Goal: Task Accomplishment & Management: Complete application form

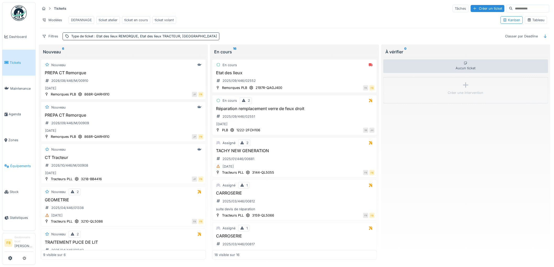
click at [27, 164] on span "Équipements" at bounding box center [21, 166] width 23 height 5
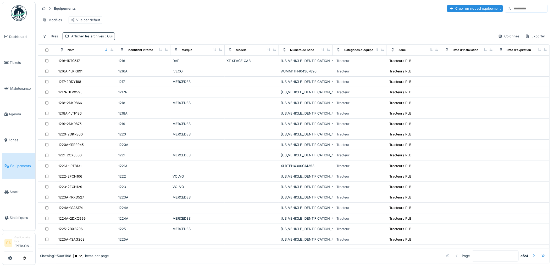
click at [512, 9] on input at bounding box center [530, 8] width 36 height 7
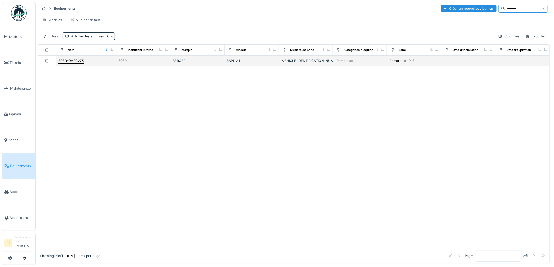
type input "*******"
click at [74, 63] on div "898R-QASC275" at bounding box center [70, 60] width 25 height 5
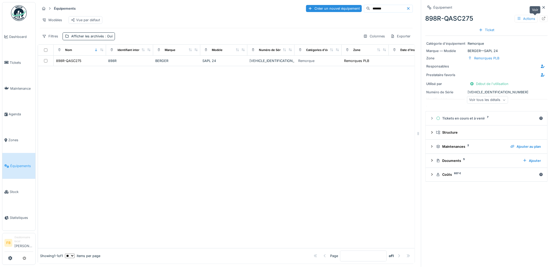
click at [540, 18] on div at bounding box center [544, 18] width 8 height 7
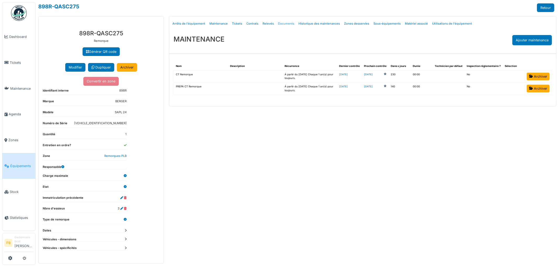
click at [281, 24] on link "Documents" at bounding box center [286, 24] width 20 height 12
select select "***"
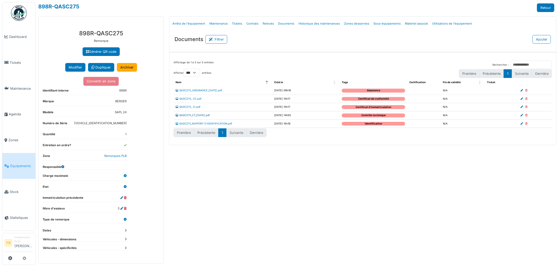
click at [199, 116] on link "QASC275_CT_23.04.2026.pdf" at bounding box center [193, 115] width 34 height 3
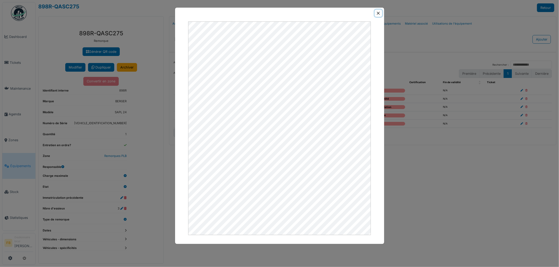
click at [377, 15] on button "Close" at bounding box center [378, 13] width 7 height 7
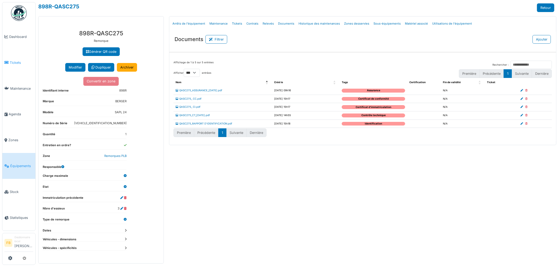
click at [15, 66] on link "Tickets" at bounding box center [18, 63] width 33 height 26
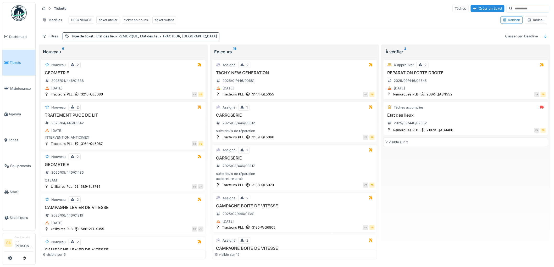
click at [20, 64] on link "Tickets" at bounding box center [18, 63] width 33 height 26
click at [447, 89] on div "REPARATION PORTE DROITE 2025/09/446/02545 04/09/2025" at bounding box center [466, 80] width 160 height 21
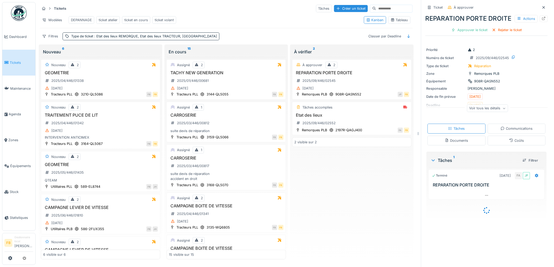
click at [498, 146] on div "Coûts" at bounding box center [517, 141] width 58 height 10
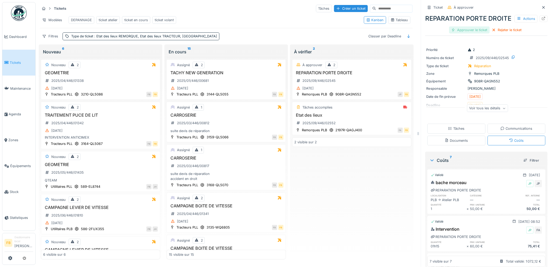
click at [459, 34] on div "Approuver le ticket" at bounding box center [470, 29] width 41 height 7
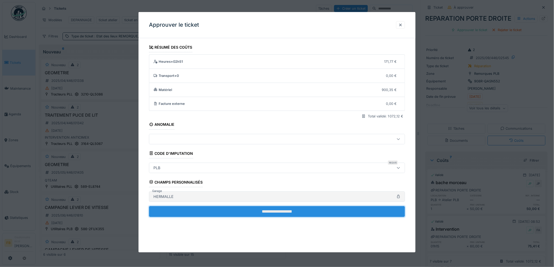
click at [259, 209] on input "**********" at bounding box center [277, 211] width 256 height 11
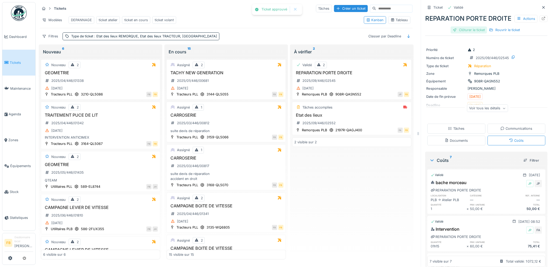
click at [465, 34] on div "Clôturer le ticket" at bounding box center [469, 29] width 36 height 7
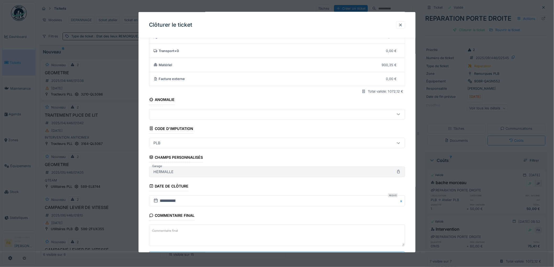
scroll to position [50, 0]
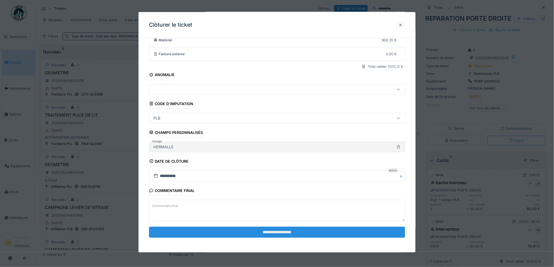
click at [242, 229] on input "**********" at bounding box center [277, 232] width 256 height 11
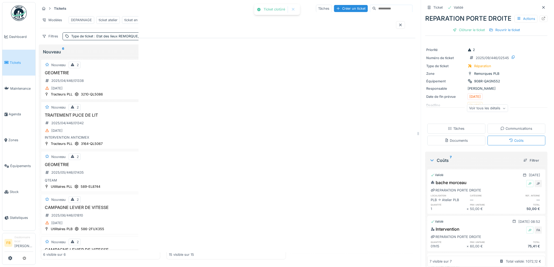
scroll to position [0, 0]
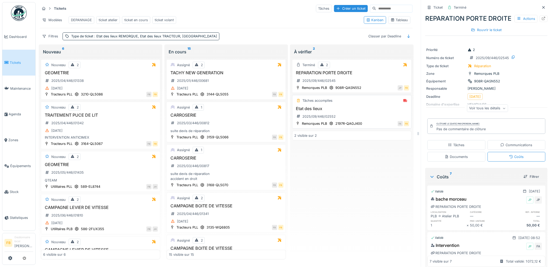
click at [356, 113] on div "Etat des lieux 2025/09/446/02552" at bounding box center [352, 113] width 115 height 15
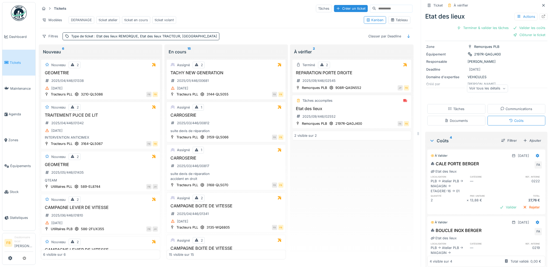
scroll to position [26, 0]
click at [521, 31] on div "Clôturer le ticket" at bounding box center [530, 34] width 36 height 7
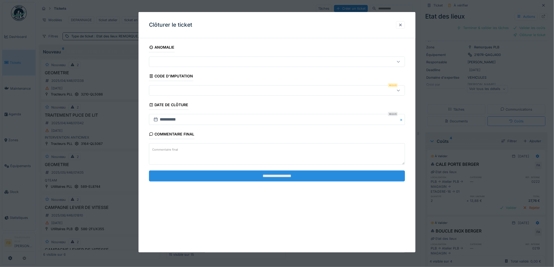
click at [277, 174] on input "**********" at bounding box center [277, 176] width 256 height 11
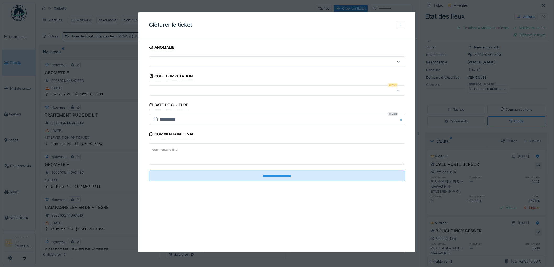
click at [201, 91] on div at bounding box center [262, 91] width 222 height 6
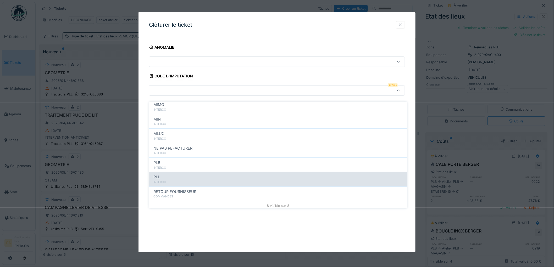
scroll to position [47, 0]
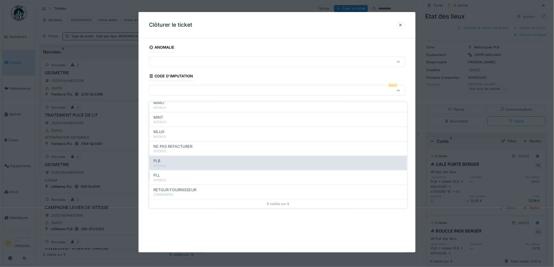
click at [176, 164] on div "INTERCO" at bounding box center [279, 166] width 250 height 4
type input "***"
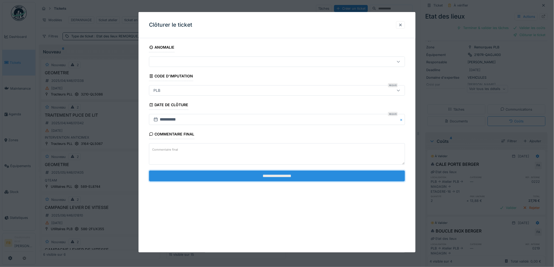
click at [266, 174] on input "**********" at bounding box center [277, 176] width 256 height 11
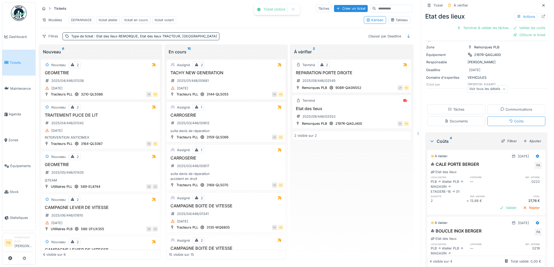
scroll to position [19, 0]
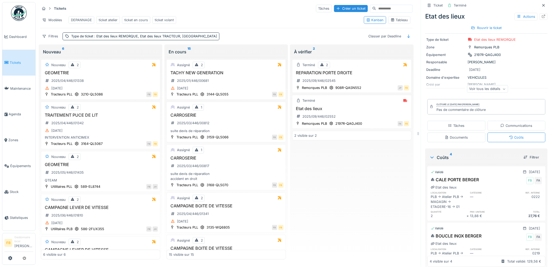
click at [17, 61] on span "Tickets" at bounding box center [22, 62] width 24 height 5
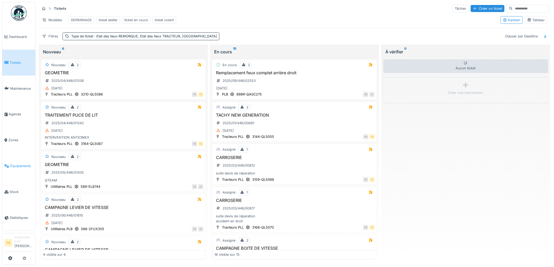
click at [28, 164] on span "Équipements" at bounding box center [21, 166] width 23 height 5
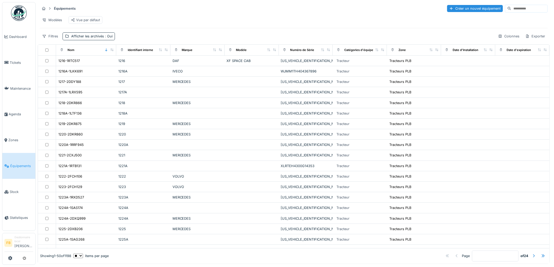
click at [512, 10] on input at bounding box center [530, 8] width 36 height 7
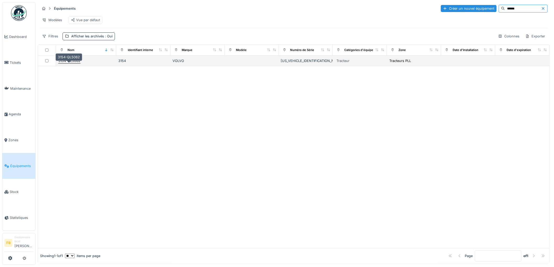
type input "******"
click at [75, 63] on div "3154-QL5062" at bounding box center [69, 60] width 22 height 5
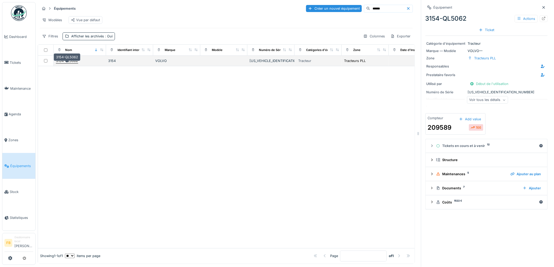
click at [67, 63] on div "3154-QL5062" at bounding box center [67, 60] width 22 height 5
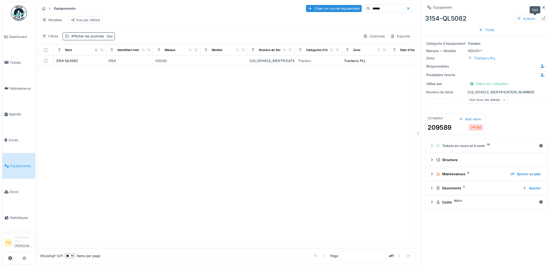
click at [542, 17] on icon at bounding box center [544, 18] width 4 height 3
click at [14, 63] on span "Tickets" at bounding box center [22, 62] width 24 height 5
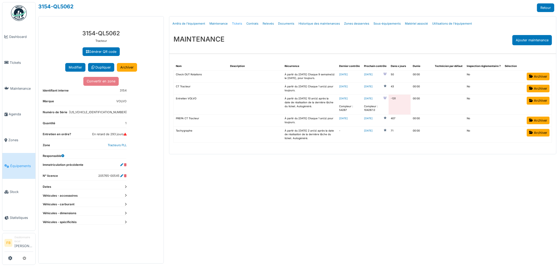
click at [238, 21] on link "Tickets" at bounding box center [237, 24] width 14 height 12
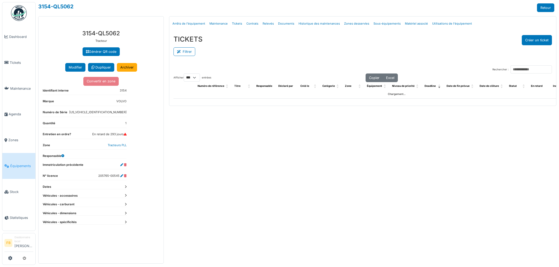
select select "***"
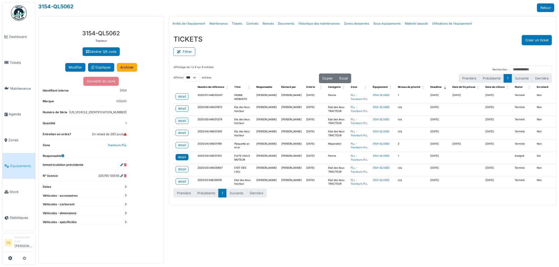
click at [180, 160] on div "detail" at bounding box center [182, 157] width 8 height 5
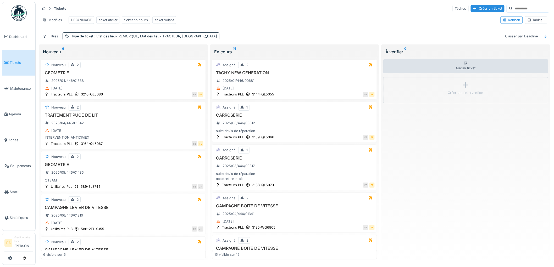
click at [17, 65] on link "Tickets" at bounding box center [18, 63] width 33 height 26
click at [282, 82] on div "TACHY NEW GENERATION 2025/01/446/00681 04/01/2025" at bounding box center [295, 80] width 160 height 21
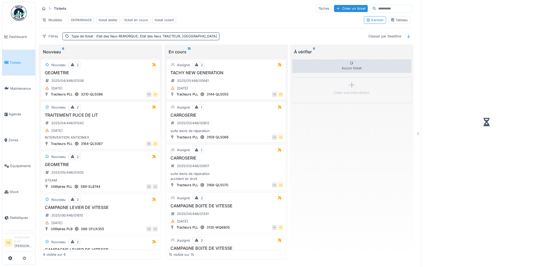
click at [284, 111] on div "En cours 15 Assigné 2 TACHY NEW GENERATION 2025/01/446/00681 04/01/2025 Tracteu…" at bounding box center [227, 154] width 124 height 218
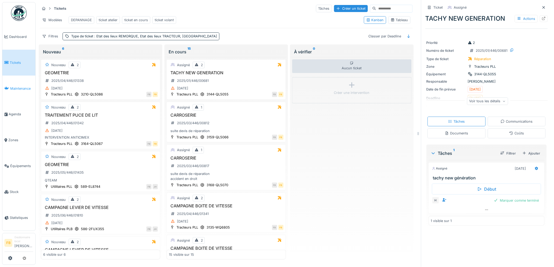
click at [25, 76] on link "Maintenance" at bounding box center [18, 89] width 33 height 26
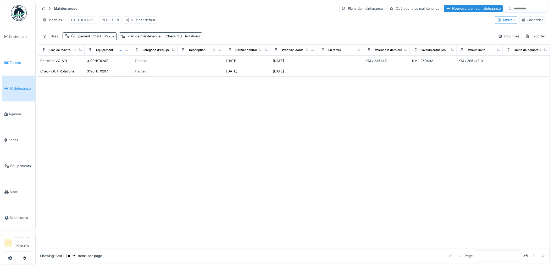
click at [4, 54] on link "Tickets" at bounding box center [18, 63] width 33 height 26
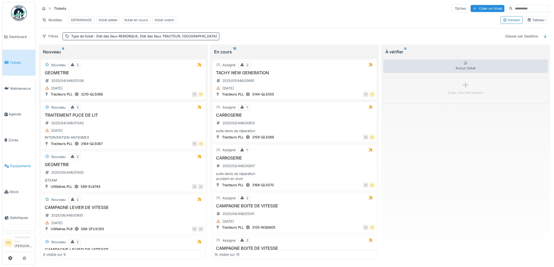
click at [14, 167] on link "Équipements" at bounding box center [18, 166] width 33 height 26
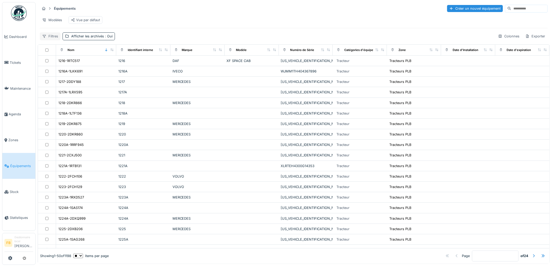
click at [48, 39] on div "Filtres" at bounding box center [50, 36] width 21 height 8
click at [134, 12] on div "Équipements Créer un nouvel équipement" at bounding box center [294, 8] width 508 height 9
click at [19, 65] on link "Tickets" at bounding box center [18, 63] width 33 height 26
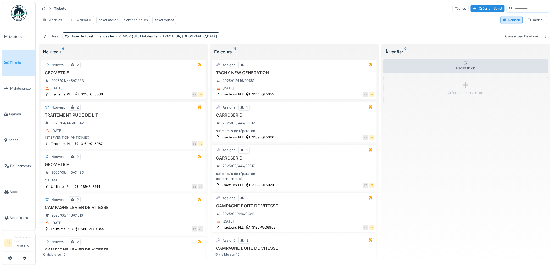
click at [508, 22] on div "Kanban" at bounding box center [512, 20] width 18 height 5
click at [531, 21] on div "Tableau" at bounding box center [537, 20] width 18 height 5
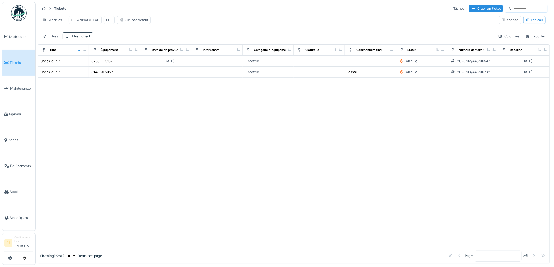
click at [88, 38] on span ": check" at bounding box center [84, 36] width 13 height 4
click at [113, 66] on icon at bounding box center [111, 65] width 4 height 3
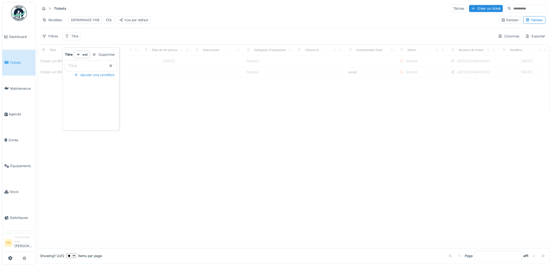
click at [134, 37] on div "Filtres Titre Colonnes Exporter" at bounding box center [294, 36] width 508 height 8
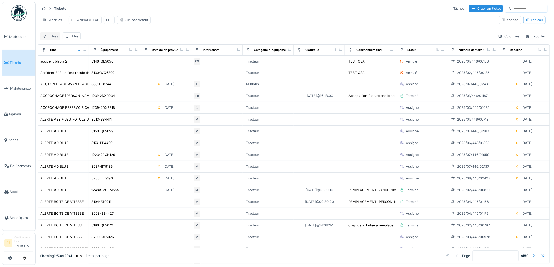
click at [53, 40] on div "Filtres" at bounding box center [50, 36] width 21 height 8
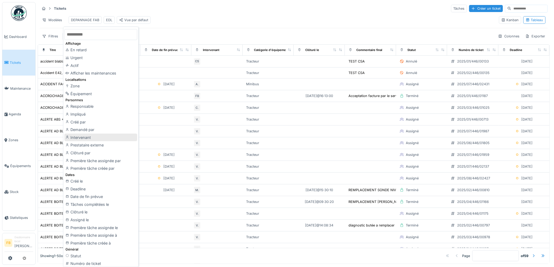
click at [103, 136] on div "Intervenant" at bounding box center [100, 138] width 73 height 8
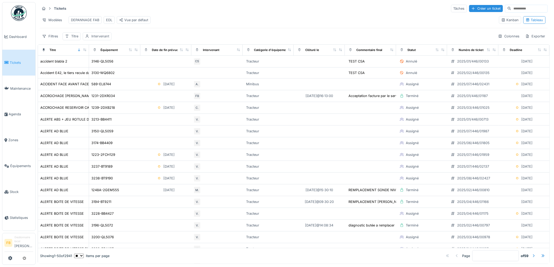
click at [97, 39] on div "Intervenant" at bounding box center [100, 36] width 18 height 5
click at [120, 69] on div "Atelier Palifor" at bounding box center [117, 67] width 21 height 5
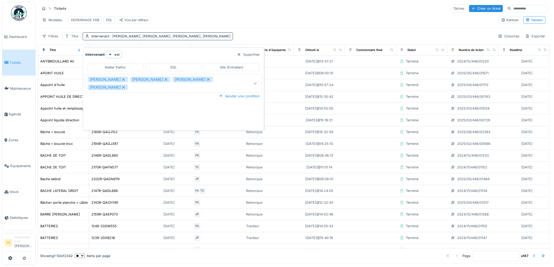
click at [121, 78] on icon at bounding box center [123, 80] width 5 height 4
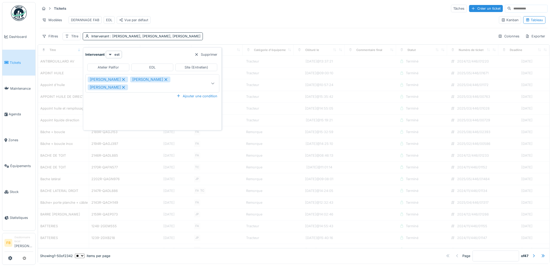
click at [122, 89] on icon at bounding box center [123, 87] width 3 height 3
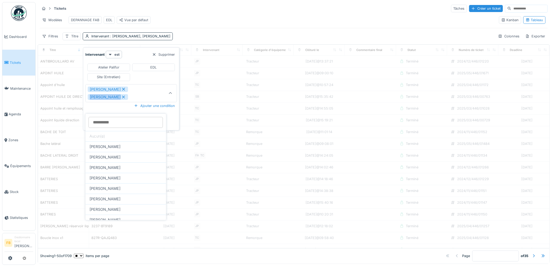
drag, startPoint x: 117, startPoint y: 98, endPoint x: 139, endPoint y: 98, distance: 22.3
click at [139, 98] on div "Jérémy Pétré Sadek Bouazza" at bounding box center [125, 93] width 74 height 13
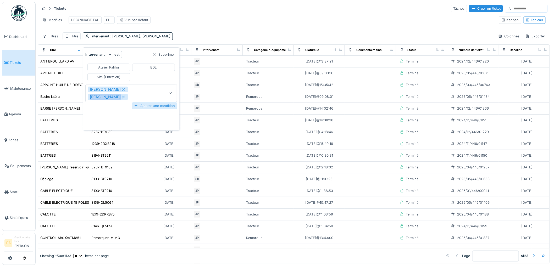
click at [120, 100] on div "Sadek Bouazza" at bounding box center [108, 97] width 40 height 6
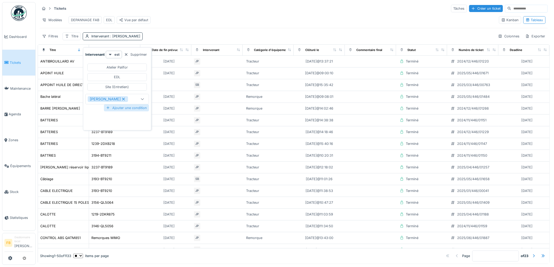
type input "*****"
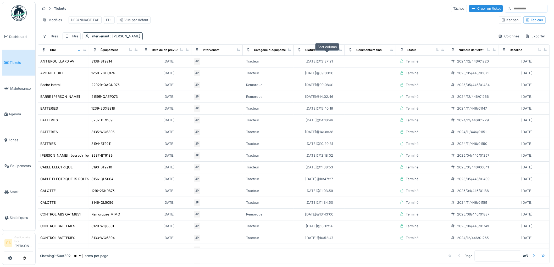
click at [333, 51] on icon at bounding box center [335, 49] width 4 height 3
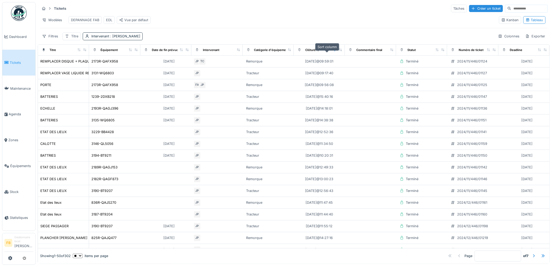
click at [334, 51] on icon at bounding box center [335, 49] width 2 height 3
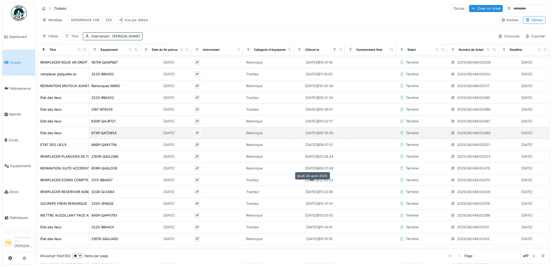
scroll to position [58, 0]
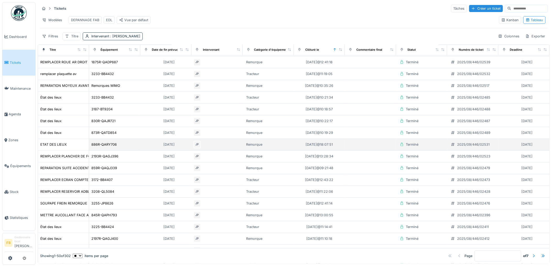
click at [246, 147] on div "Remorque" at bounding box center [254, 144] width 16 height 5
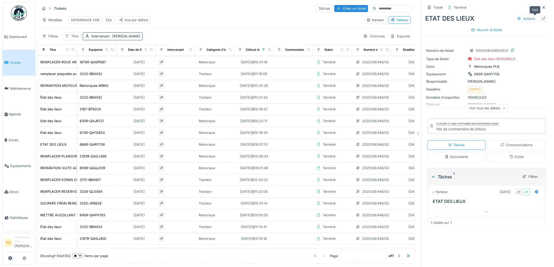
click at [542, 19] on icon at bounding box center [543, 18] width 3 height 3
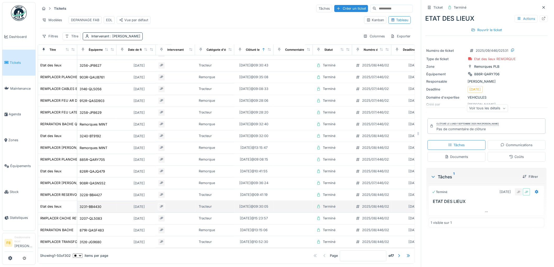
scroll to position [411, 0]
click at [114, 38] on span ": Jérémy Pétré" at bounding box center [124, 36] width 31 height 4
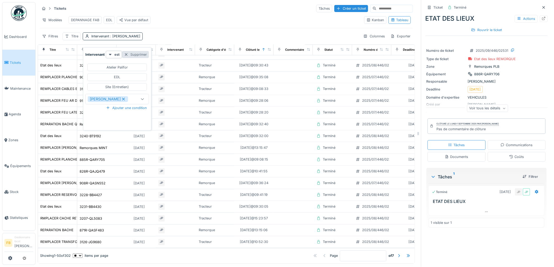
click at [138, 53] on div "Supprimer" at bounding box center [135, 54] width 27 height 7
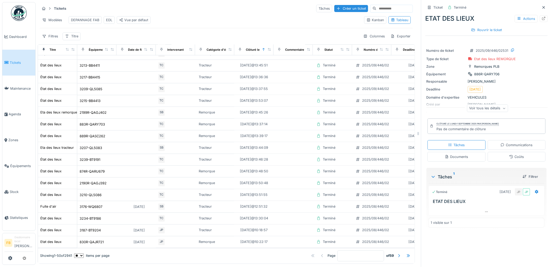
click at [21, 58] on link "Tickets" at bounding box center [18, 63] width 33 height 26
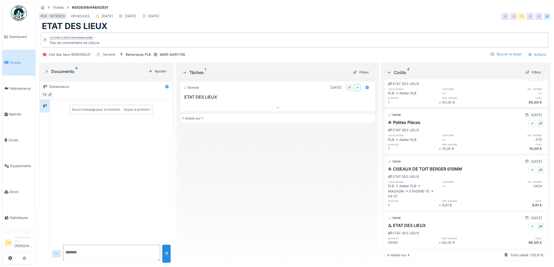
scroll to position [29, 0]
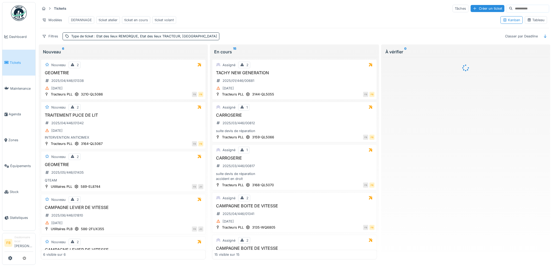
click at [530, 22] on div "Tableau" at bounding box center [537, 20] width 18 height 5
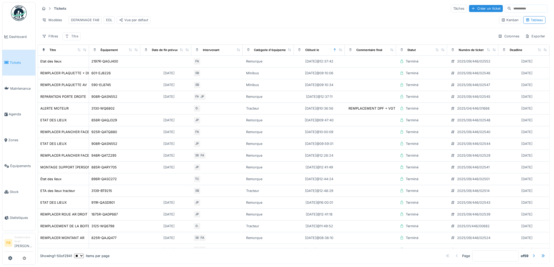
click at [72, 39] on div "Titre" at bounding box center [74, 36] width 7 height 5
click at [103, 34] on div "Tickets Tâches Créer un ticket Modèles DEPANNAGE FAB EDL Vue par défaut Kanban …" at bounding box center [294, 22] width 512 height 40
click at [53, 40] on div "Filtres" at bounding box center [50, 36] width 21 height 8
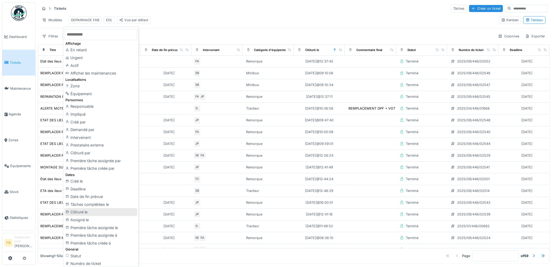
scroll to position [29, 0]
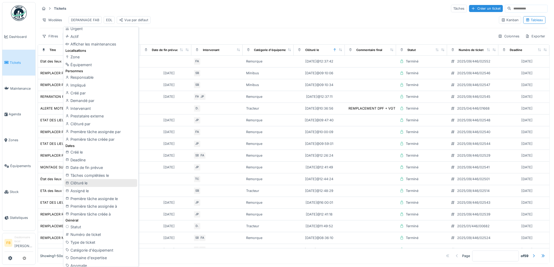
click at [86, 184] on div "Clôturé le" at bounding box center [100, 183] width 73 height 8
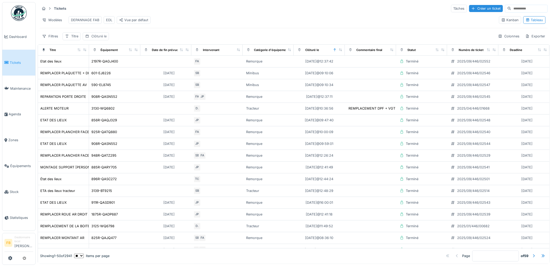
click at [100, 39] on div "Clôturé le" at bounding box center [98, 36] width 15 height 5
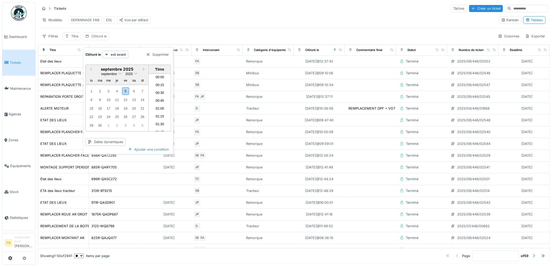
scroll to position [392, 0]
click at [100, 39] on div "Clôturé le" at bounding box center [98, 36] width 15 height 5
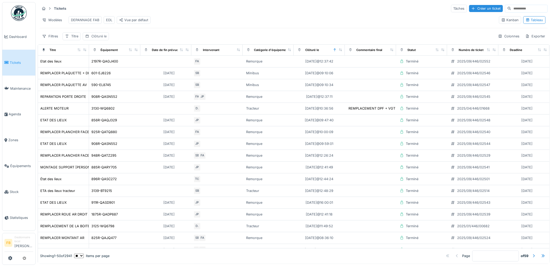
click at [100, 39] on div "Clôturé le" at bounding box center [98, 36] width 15 height 5
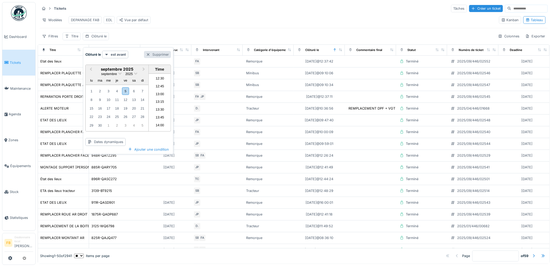
click at [152, 52] on div "Supprimer" at bounding box center [157, 54] width 27 height 7
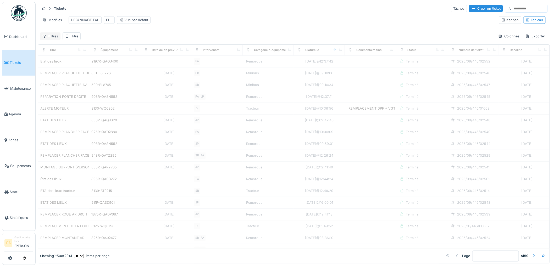
click at [58, 40] on div "Filtres" at bounding box center [50, 36] width 21 height 8
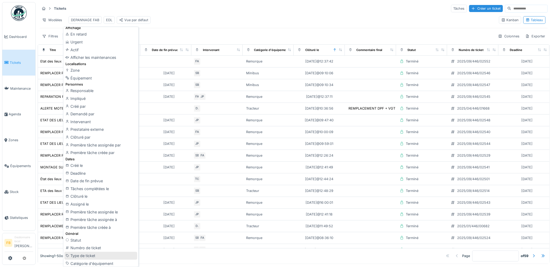
scroll to position [29, 0]
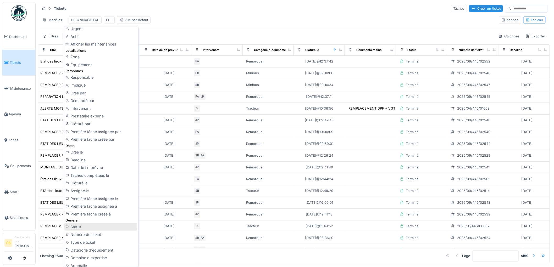
click at [82, 227] on div "Statut" at bounding box center [100, 227] width 73 height 8
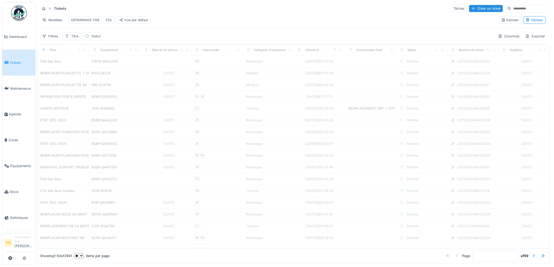
click at [89, 40] on div "Statut" at bounding box center [93, 36] width 20 height 8
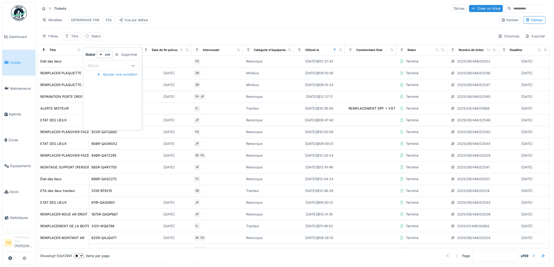
click at [131, 67] on icon at bounding box center [133, 65] width 4 height 3
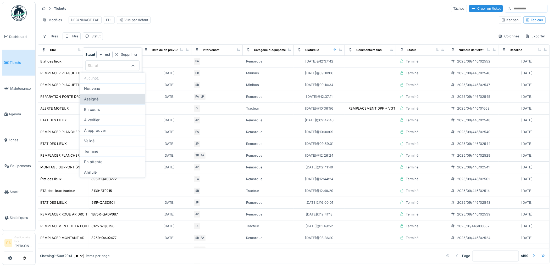
click at [95, 101] on span "Assigné" at bounding box center [91, 99] width 14 height 6
type input "********"
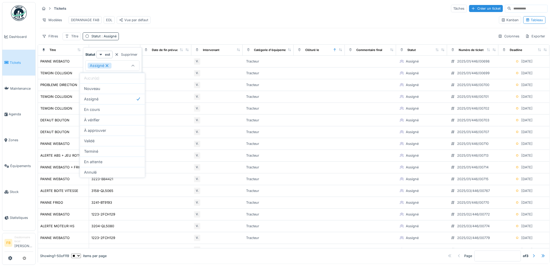
click at [139, 63] on div at bounding box center [133, 66] width 13 height 10
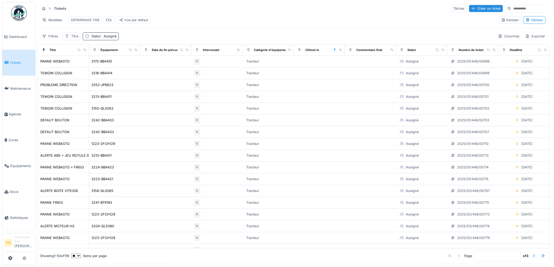
click at [156, 25] on div "Modèles DEPANNAGE FAB EDL Vue par défaut" at bounding box center [267, 20] width 455 height 12
click at [112, 38] on span ": Assigné" at bounding box center [109, 36] width 16 height 4
click at [115, 72] on div "Ajouter une condition" at bounding box center [117, 74] width 45 height 7
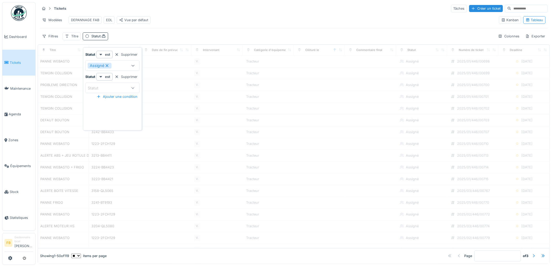
click at [112, 88] on div "Statut" at bounding box center [108, 88] width 40 height 6
click at [106, 133] on div "En cours" at bounding box center [112, 132] width 57 height 6
type input "*******"
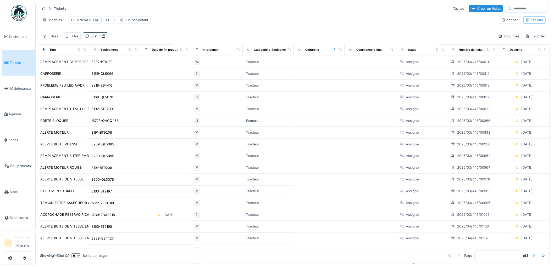
scroll to position [207, 0]
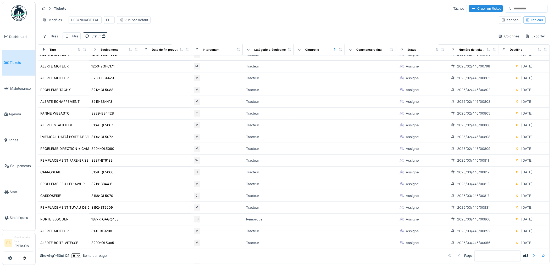
click at [74, 39] on div "Titre" at bounding box center [74, 36] width 7 height 5
click at [98, 69] on input "Titre" at bounding box center [91, 66] width 52 height 11
click at [50, 40] on div "Filtres" at bounding box center [50, 36] width 21 height 8
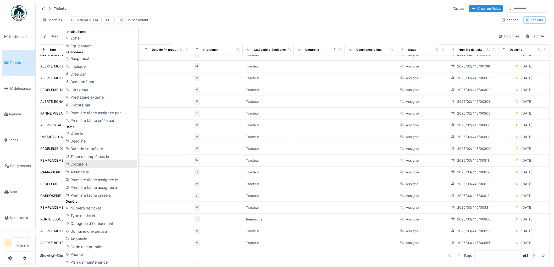
scroll to position [58, 0]
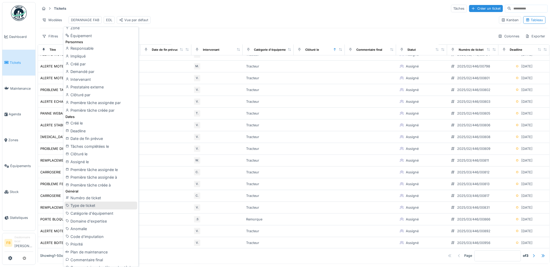
click at [91, 203] on div "Type de ticket" at bounding box center [100, 206] width 73 height 8
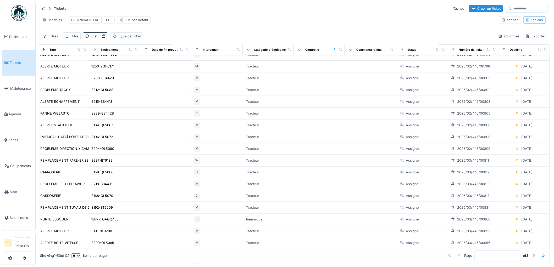
click at [129, 40] on div "Type de ticket" at bounding box center [126, 36] width 33 height 8
click at [152, 63] on div "Type de ticket" at bounding box center [143, 66] width 53 height 6
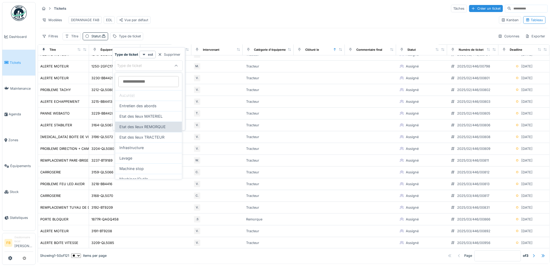
click at [158, 129] on span "Etat des lieux REMORQUE" at bounding box center [142, 127] width 46 height 6
type input "***"
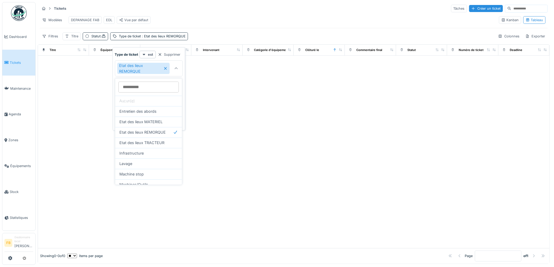
scroll to position [0, 0]
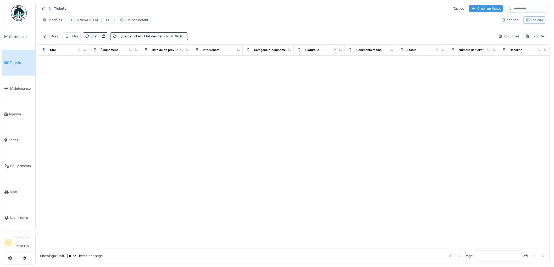
click at [469, 9] on div "Créer un ticket" at bounding box center [486, 8] width 34 height 7
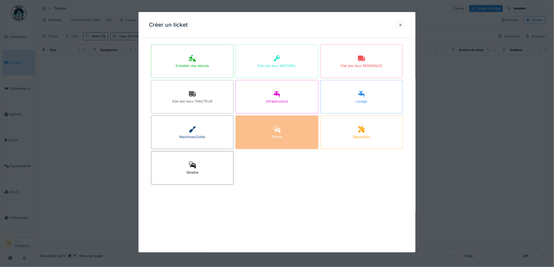
click at [274, 125] on div at bounding box center [277, 129] width 8 height 9
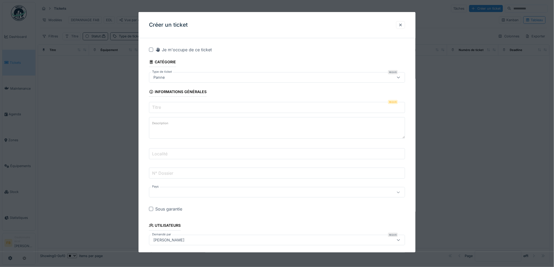
click at [172, 108] on input "Titre" at bounding box center [277, 107] width 256 height 11
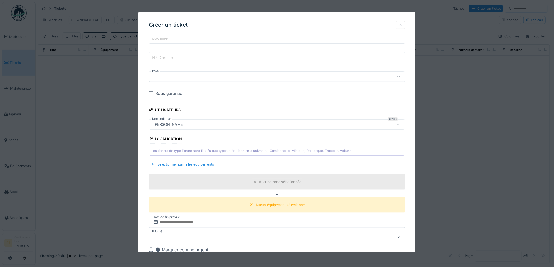
scroll to position [116, 0]
type input "**********"
click at [150, 94] on div at bounding box center [151, 93] width 4 height 4
click at [184, 161] on div "Sélectionner parmi les équipements" at bounding box center [182, 164] width 67 height 7
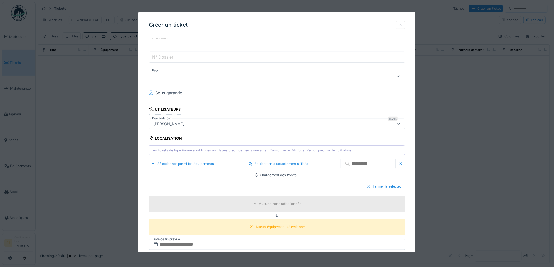
click at [350, 166] on input "text" at bounding box center [368, 163] width 55 height 11
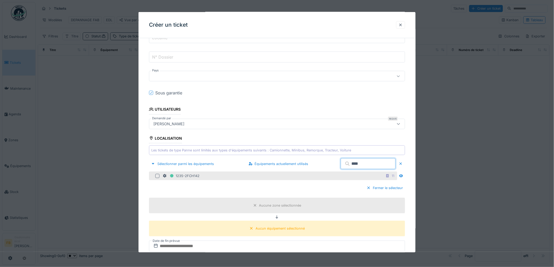
type input "****"
click at [157, 175] on div at bounding box center [157, 176] width 4 height 4
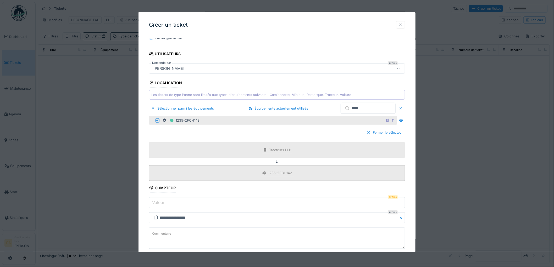
scroll to position [174, 0]
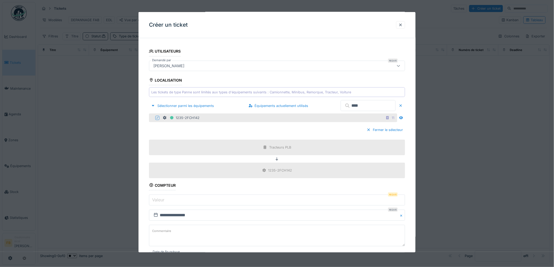
click at [168, 203] on input "Valeur" at bounding box center [277, 200] width 256 height 11
click at [147, 200] on div "**********" at bounding box center [277, 163] width 277 height 590
click at [165, 201] on label "Valeur" at bounding box center [158, 200] width 14 height 6
click at [165, 201] on input "Valeur" at bounding box center [277, 200] width 256 height 11
click at [163, 196] on input "Valeur" at bounding box center [277, 200] width 256 height 11
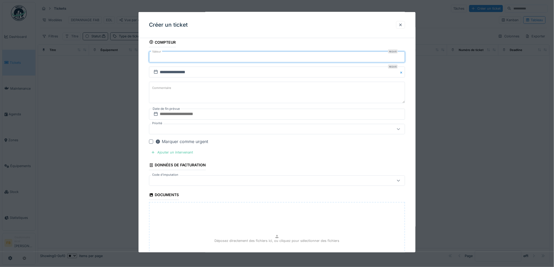
scroll to position [320, 0]
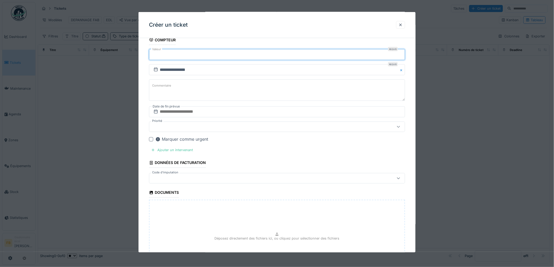
type input "******"
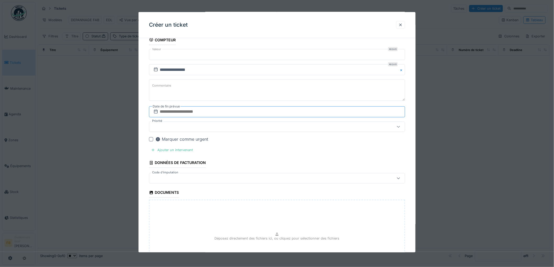
drag, startPoint x: 177, startPoint y: 112, endPoint x: 181, endPoint y: 113, distance: 3.8
click at [177, 112] on input "text" at bounding box center [277, 112] width 256 height 11
click at [286, 147] on div "5" at bounding box center [286, 146] width 7 height 8
click at [286, 147] on fieldset "**********" at bounding box center [277, 12] width 256 height 580
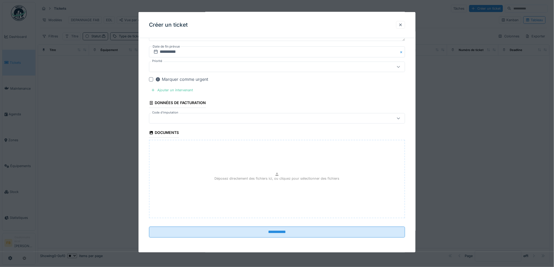
click at [174, 119] on div at bounding box center [262, 119] width 222 height 6
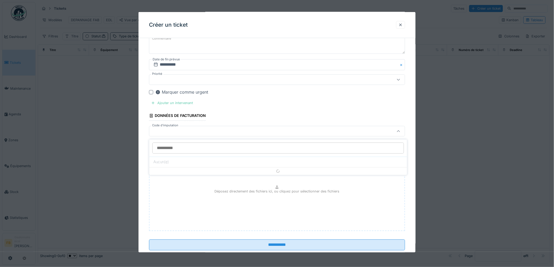
click at [169, 102] on div "Ajouter un intervenant" at bounding box center [172, 103] width 46 height 7
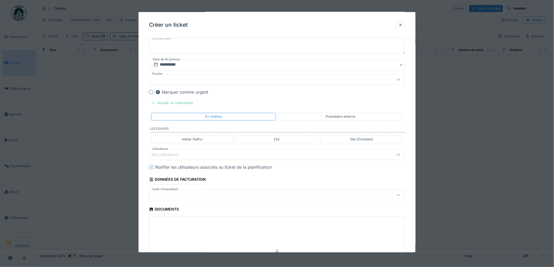
click at [316, 118] on div "Prestataire externe" at bounding box center [340, 117] width 125 height 8
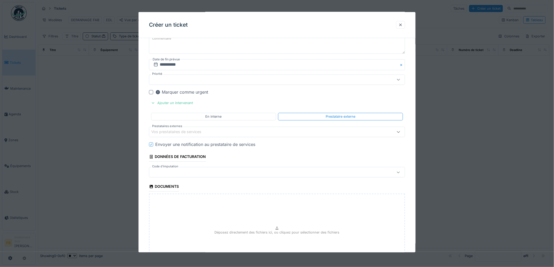
click at [189, 133] on div "Vos prestataires de services" at bounding box center [179, 132] width 57 height 6
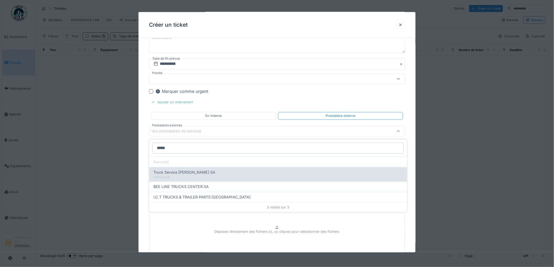
type input "*****"
click at [186, 177] on div "VEHICULES" at bounding box center [279, 178] width 250 height 4
type input "*****"
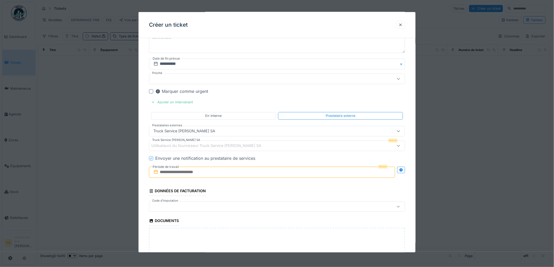
click at [173, 170] on label "Période de travail" at bounding box center [165, 168] width 27 height 6
click at [172, 172] on input "text" at bounding box center [272, 172] width 246 height 11
click at [281, 207] on div "5" at bounding box center [281, 207] width 7 height 8
click at [179, 146] on div "Utilisateurs du fournisseur Truck Service Sebastian SA" at bounding box center [209, 146] width 117 height 6
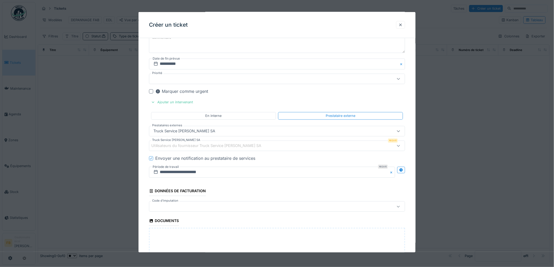
scroll to position [383, 0]
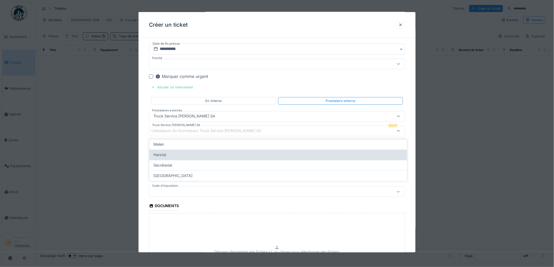
click at [169, 155] on div "Herstal" at bounding box center [279, 155] width 250 height 6
type input "*****"
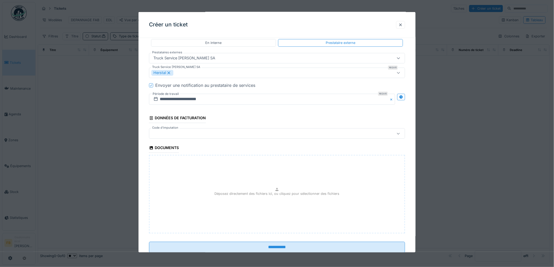
click at [168, 136] on div at bounding box center [262, 134] width 222 height 6
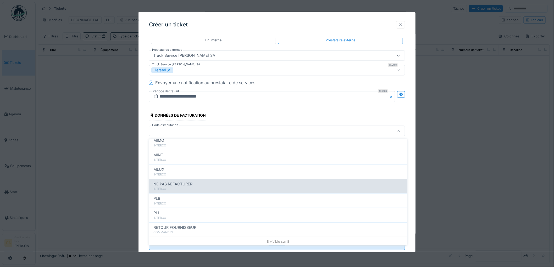
scroll to position [47, 0]
click at [172, 183] on span "NE PAS REFACTURER" at bounding box center [173, 184] width 39 height 6
type input "****"
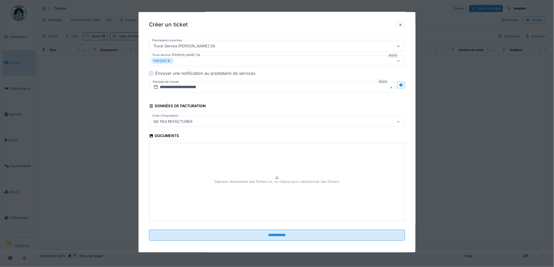
scroll to position [457, 0]
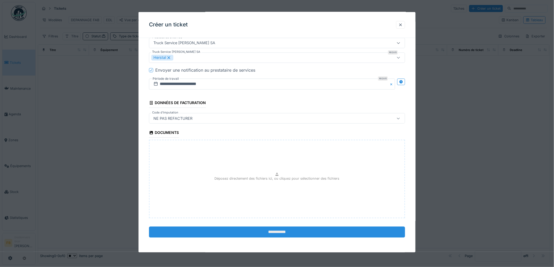
click at [267, 231] on input "**********" at bounding box center [277, 232] width 256 height 11
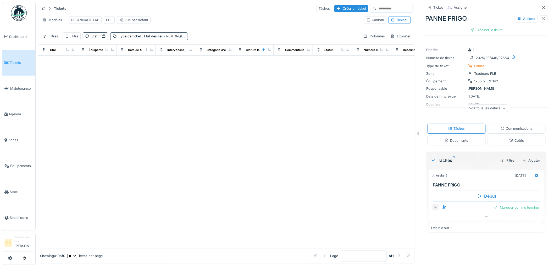
click at [16, 61] on span "Tickets" at bounding box center [22, 62] width 24 height 5
